Goal: Find specific page/section: Find specific page/section

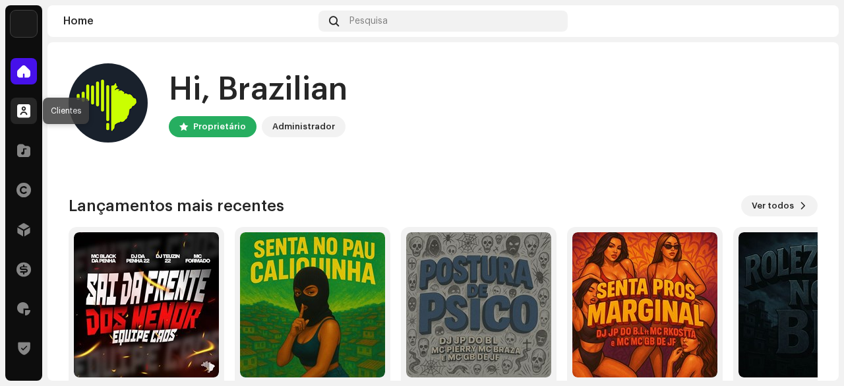
click at [25, 107] on span at bounding box center [23, 110] width 13 height 11
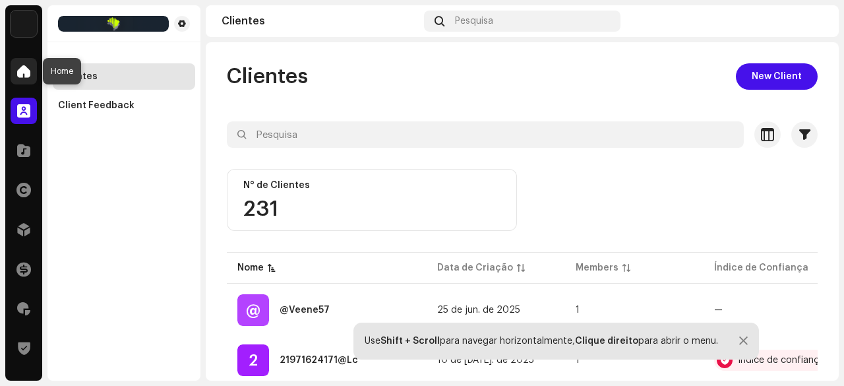
click at [17, 71] on span at bounding box center [23, 71] width 13 height 11
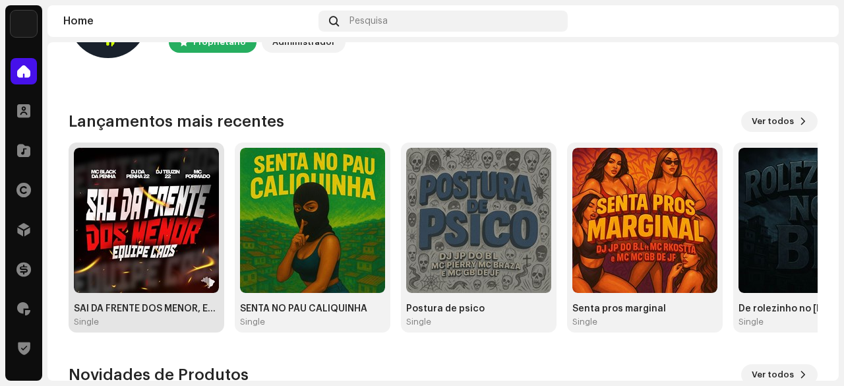
scroll to position [132, 0]
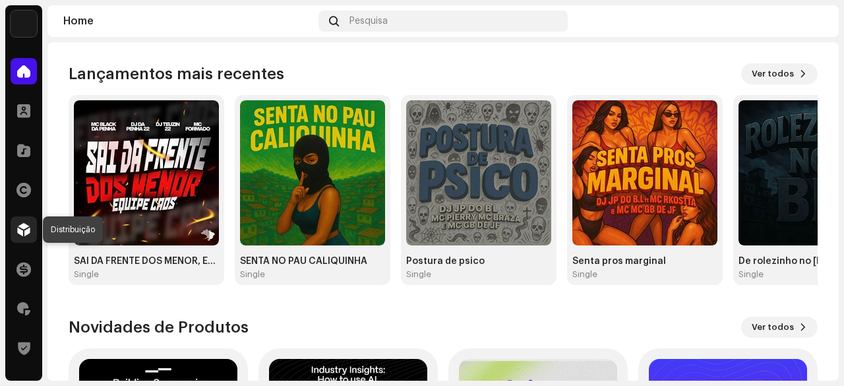
click at [32, 227] on div at bounding box center [24, 229] width 26 height 26
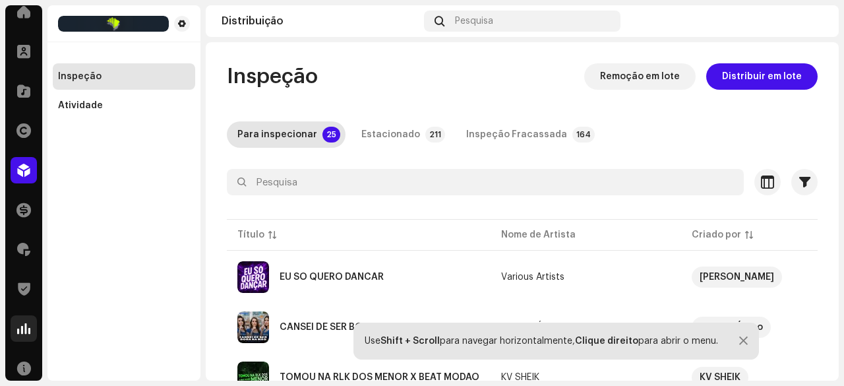
scroll to position [132, 0]
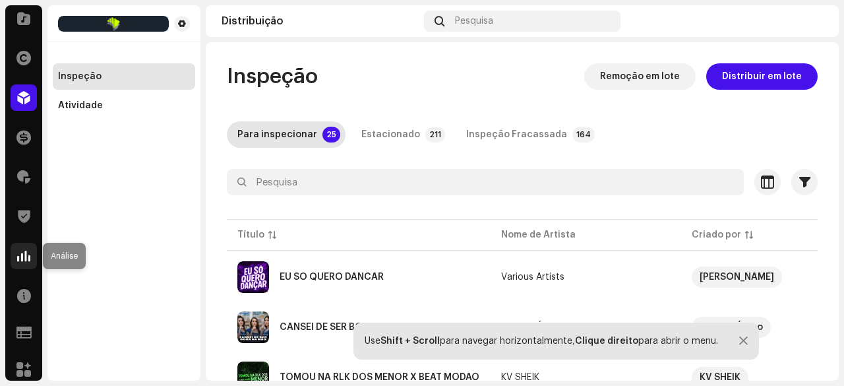
click at [15, 256] on div at bounding box center [24, 256] width 26 height 26
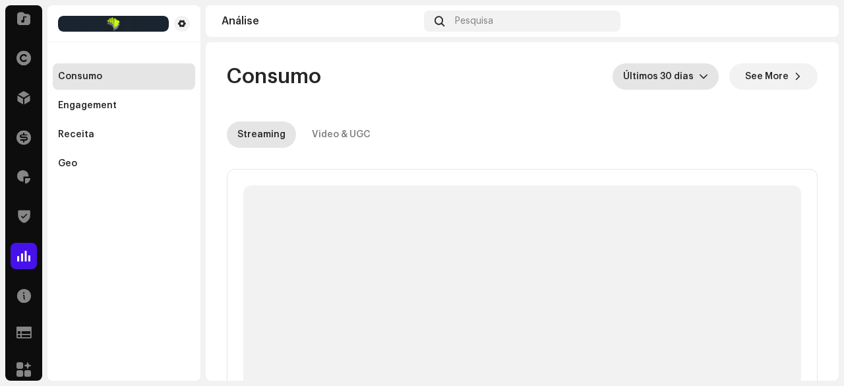
click at [452, 74] on span "Últimos 30 dias" at bounding box center [661, 76] width 76 height 26
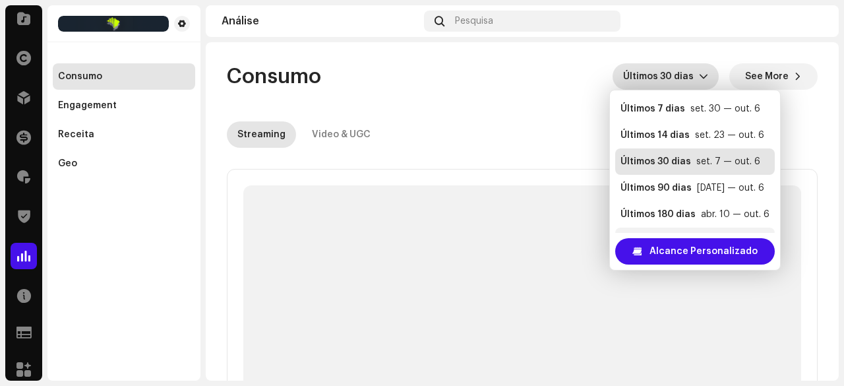
scroll to position [26, 0]
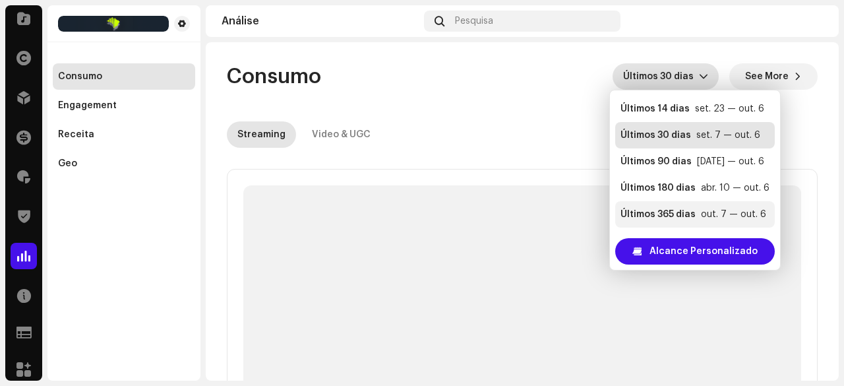
click at [452, 208] on div "Últimos 365 dias" at bounding box center [657, 214] width 75 height 13
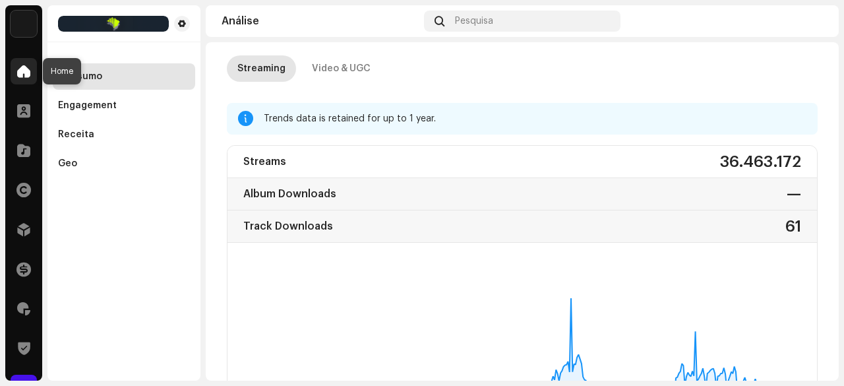
click at [30, 72] on div at bounding box center [24, 71] width 26 height 26
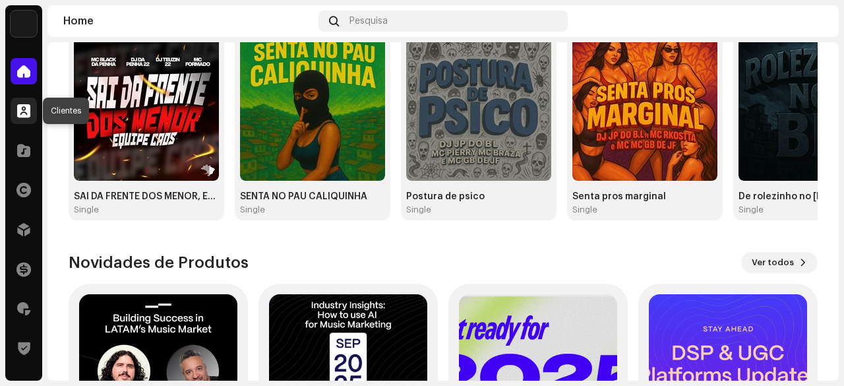
click at [22, 106] on span at bounding box center [23, 110] width 13 height 11
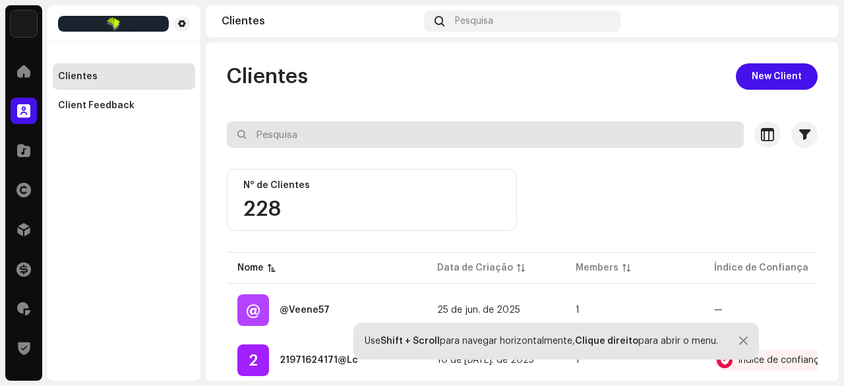
click at [291, 132] on input "text" at bounding box center [485, 134] width 517 height 26
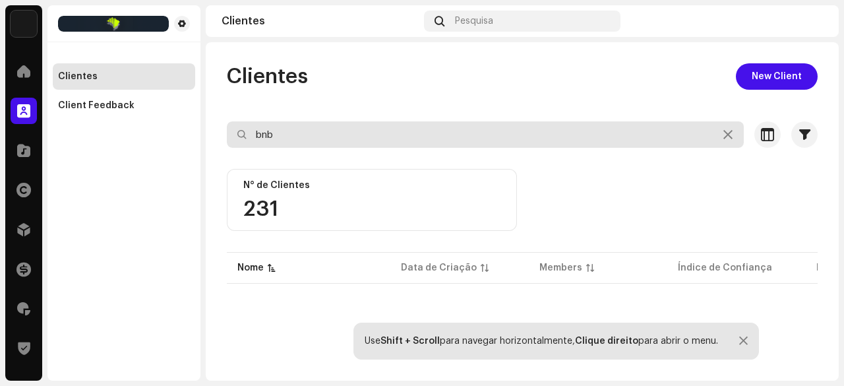
drag, startPoint x: 277, startPoint y: 138, endPoint x: 245, endPoint y: 137, distance: 31.7
click at [245, 137] on div "bnb" at bounding box center [485, 134] width 517 height 26
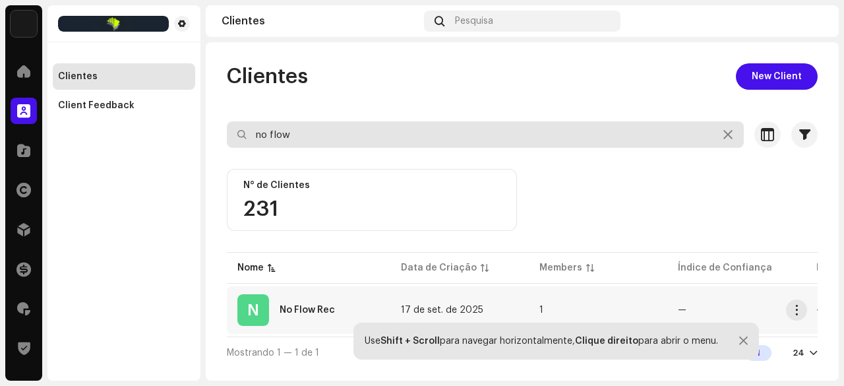
type input "no flow"
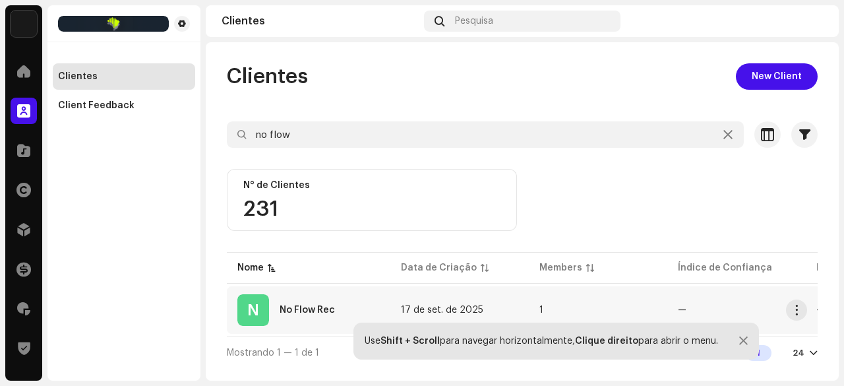
click at [306, 261] on div "No Flow Rec" at bounding box center [306, 309] width 55 height 9
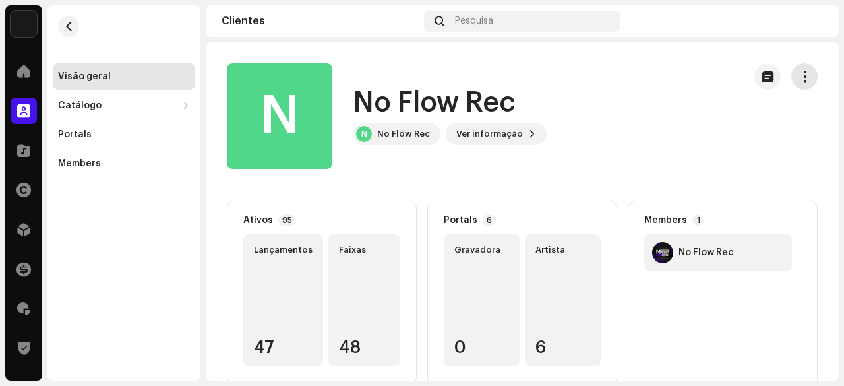
click at [452, 79] on span "button" at bounding box center [804, 76] width 13 height 11
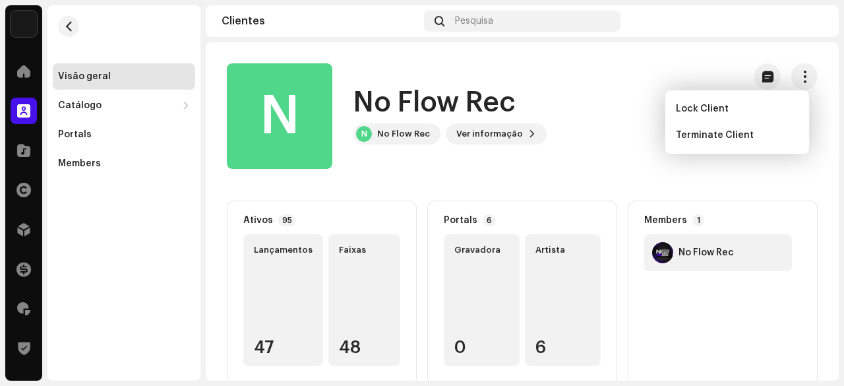
click at [452, 43] on clients-catalog-details-overview "N No Flow Rec N No Flow Rec N No Flow Rec Ver informação Ativos 95 Lançamentos …" at bounding box center [522, 351] width 633 height 618
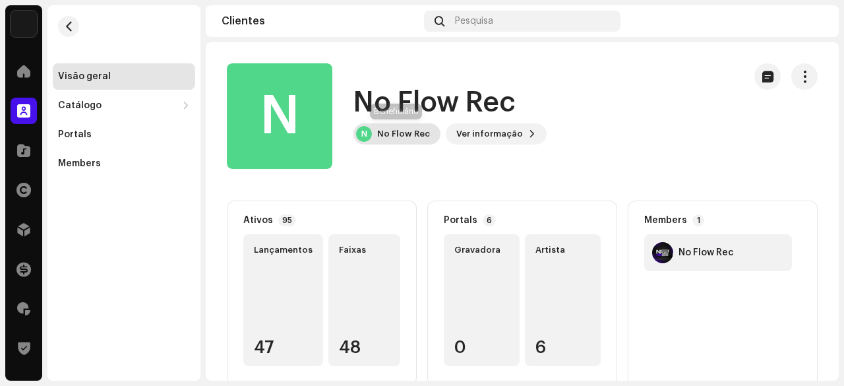
click at [400, 138] on div "No Flow Rec" at bounding box center [403, 134] width 53 height 11
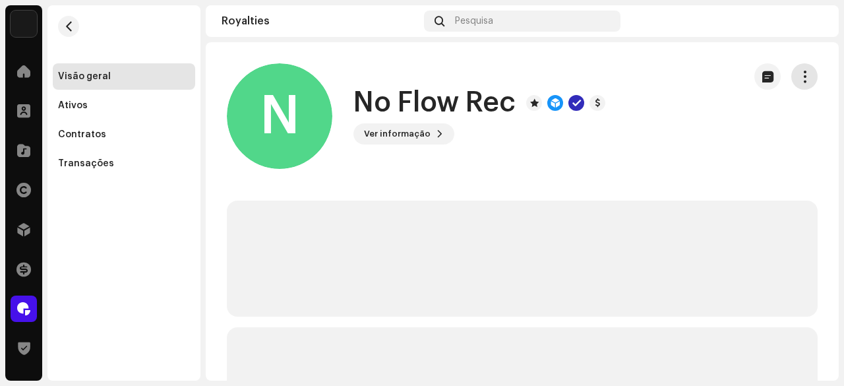
click at [452, 73] on span "button" at bounding box center [804, 76] width 13 height 11
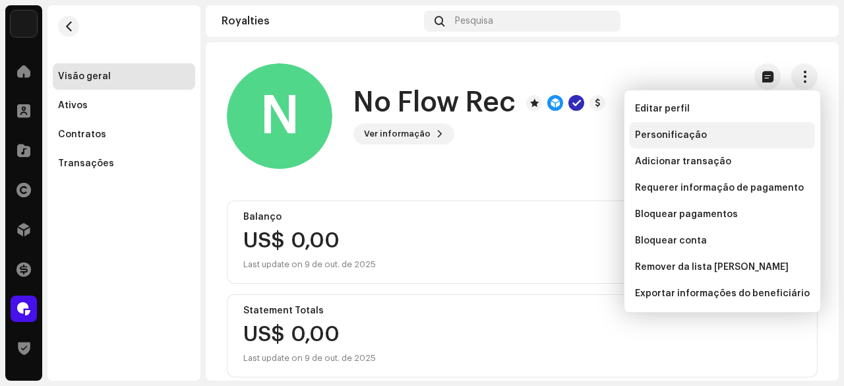
click at [452, 136] on span "Personificação" at bounding box center [671, 135] width 72 height 11
